Goal: Navigation & Orientation: Find specific page/section

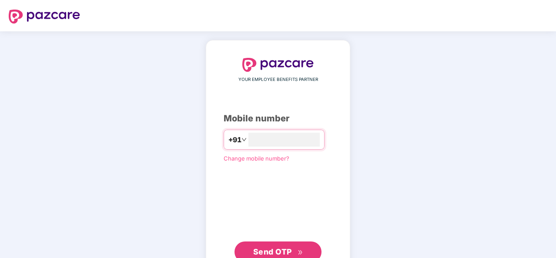
type input "**********"
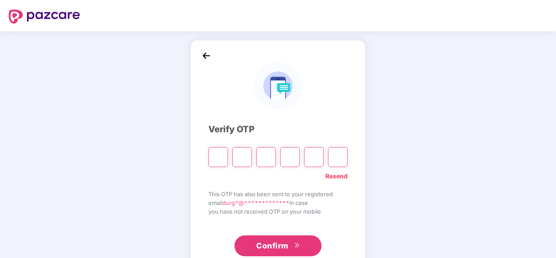
type input "*"
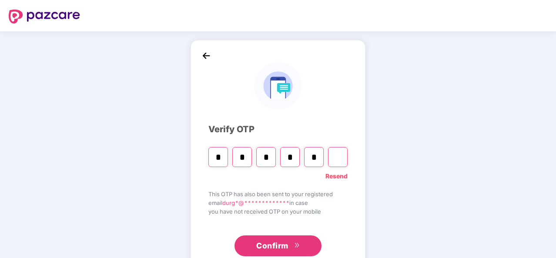
type input "*"
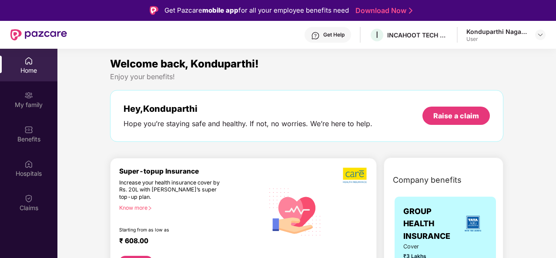
click at [491, 32] on div "Konduparthi Naga Durga" at bounding box center [496, 31] width 61 height 8
click at [536, 34] on div at bounding box center [540, 35] width 10 height 10
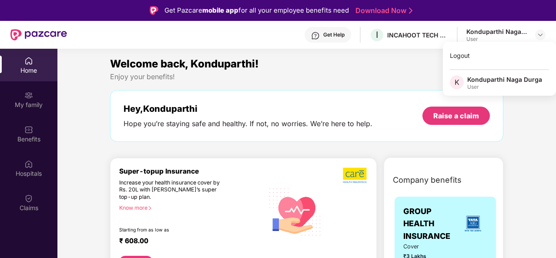
click at [23, 73] on div "Home" at bounding box center [28, 70] width 57 height 9
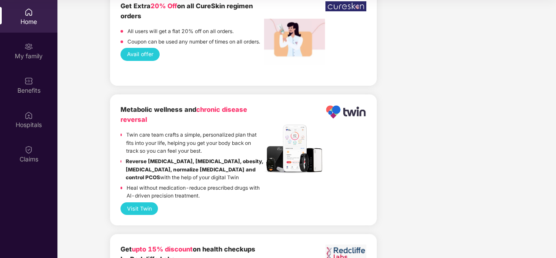
scroll to position [739, 0]
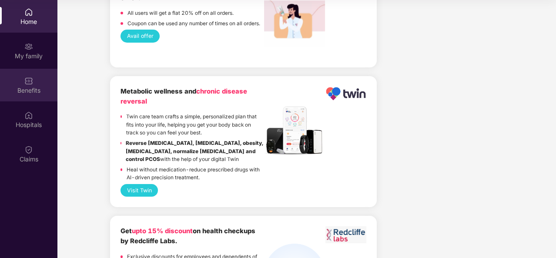
click at [36, 93] on div "Benefits" at bounding box center [28, 90] width 57 height 9
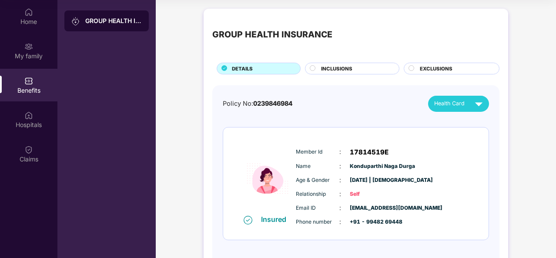
click at [317, 67] on div "INCLUSIONS" at bounding box center [355, 69] width 78 height 9
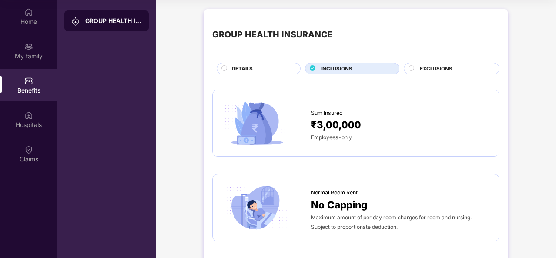
click at [409, 69] on circle at bounding box center [411, 67] width 5 height 5
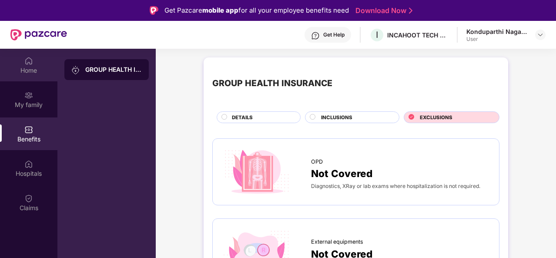
click at [27, 58] on img at bounding box center [28, 61] width 9 height 9
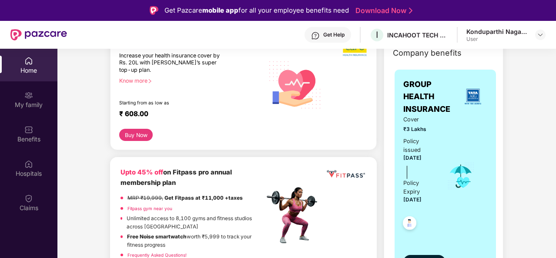
scroll to position [127, 0]
click at [539, 34] on img at bounding box center [539, 34] width 7 height 7
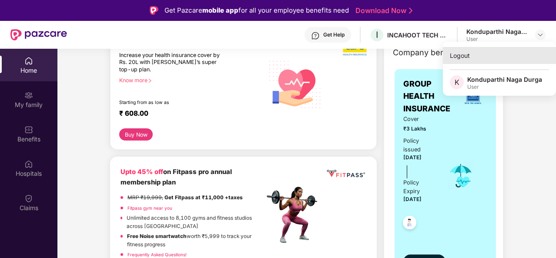
click at [469, 51] on div "Logout" at bounding box center [499, 55] width 113 height 17
